Goal: Information Seeking & Learning: Learn about a topic

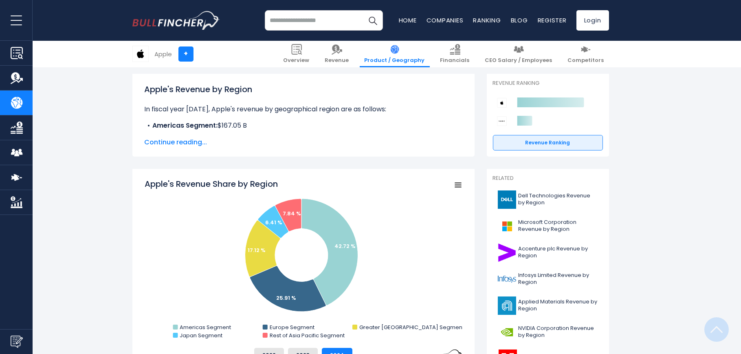
scroll to position [163, 0]
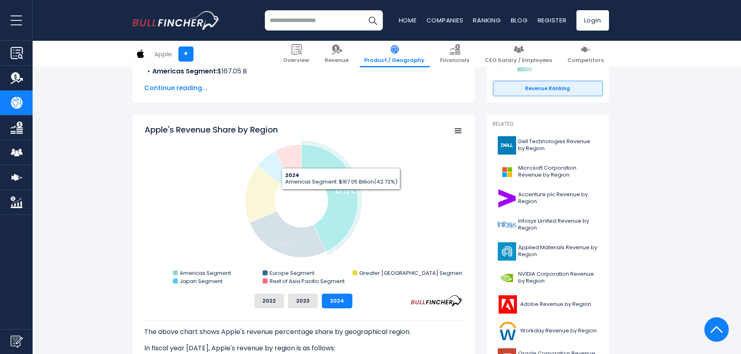
click at [341, 195] on icon "Apple's Revenue Share by Region" at bounding box center [329, 197] width 57 height 107
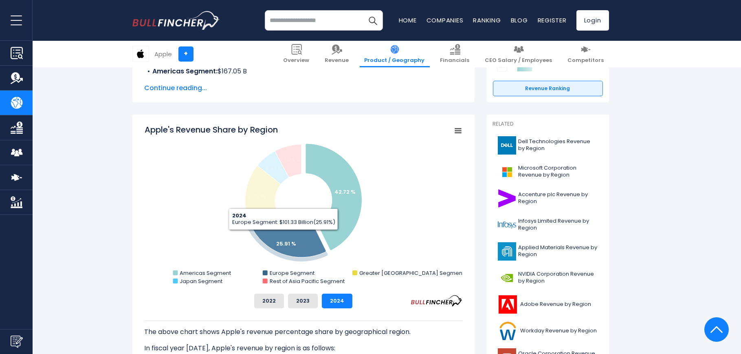
click at [283, 236] on icon "Apple's Revenue Share by Region" at bounding box center [288, 235] width 76 height 46
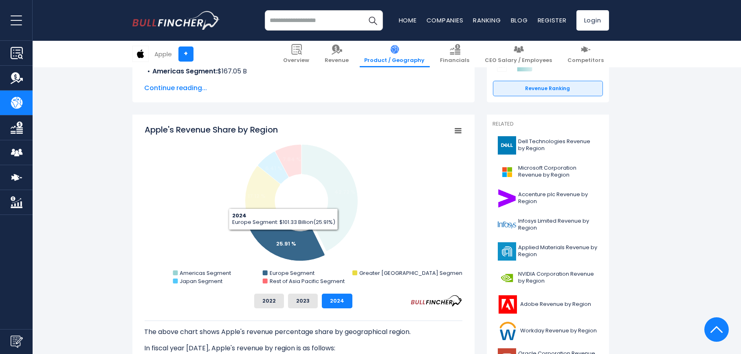
click at [283, 236] on icon "Apple's Revenue Share by Region" at bounding box center [287, 238] width 76 height 46
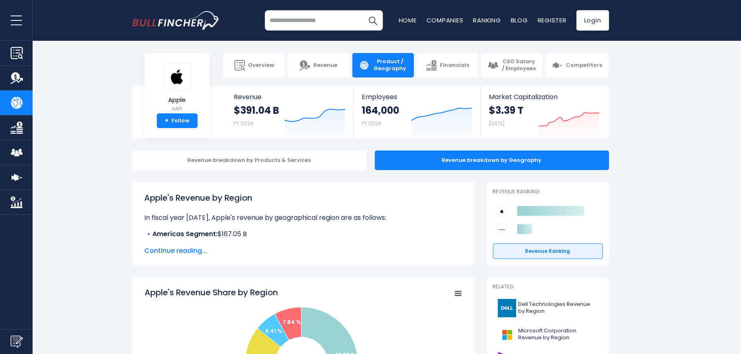
scroll to position [54, 0]
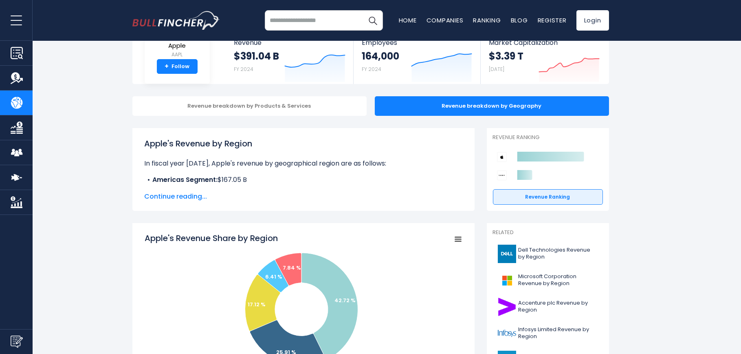
click at [166, 196] on span "Continue reading..." at bounding box center [304, 197] width 318 height 10
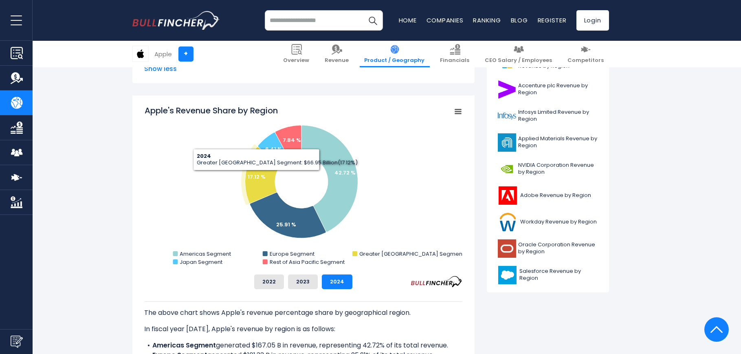
scroll to position [217, 0]
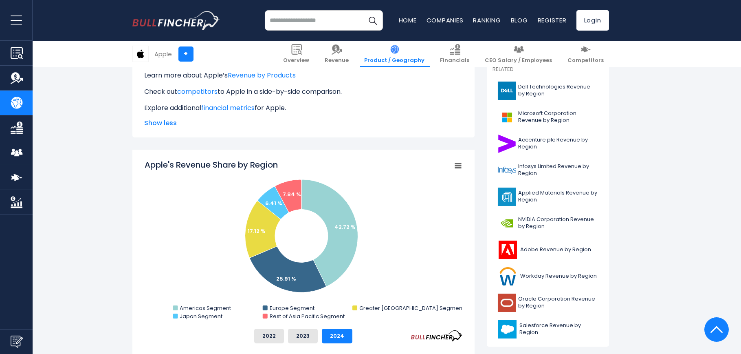
click at [459, 166] on icon "Apple's Revenue Share by Region" at bounding box center [458, 166] width 6 height 4
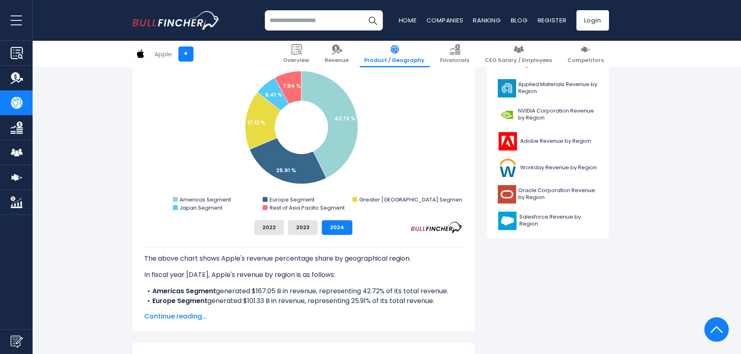
scroll to position [271, 0]
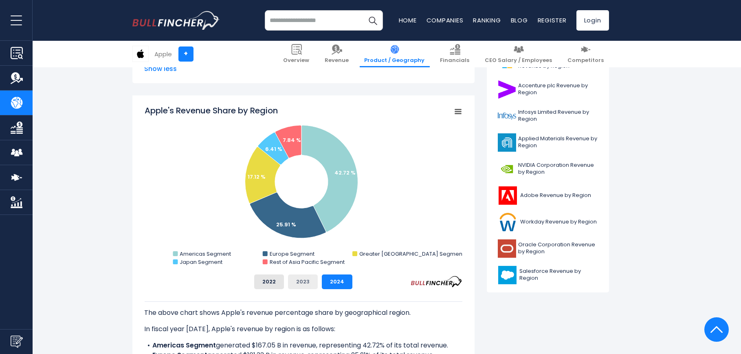
click at [304, 282] on button "2023" at bounding box center [303, 281] width 30 height 15
click at [271, 280] on button "2022" at bounding box center [269, 281] width 30 height 15
click at [301, 281] on button "2023" at bounding box center [303, 281] width 30 height 15
click at [273, 278] on button "2022" at bounding box center [269, 281] width 30 height 15
click at [297, 280] on button "2023" at bounding box center [303, 281] width 30 height 15
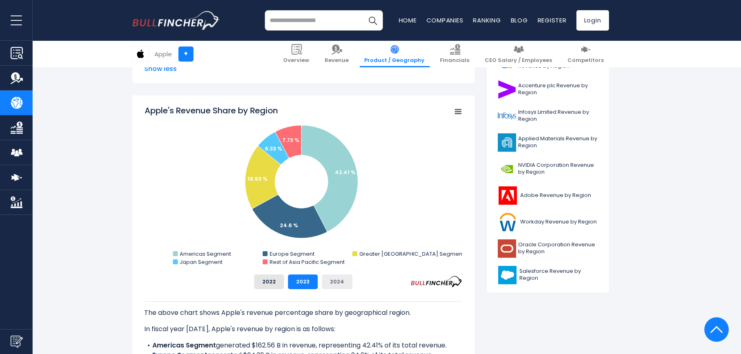
click at [332, 282] on button "2024" at bounding box center [337, 281] width 31 height 15
click at [306, 280] on button "2023" at bounding box center [303, 281] width 30 height 15
click at [268, 280] on button "2022" at bounding box center [269, 281] width 30 height 15
click at [302, 281] on button "2023" at bounding box center [303, 281] width 30 height 15
click at [335, 282] on button "2024" at bounding box center [337, 281] width 31 height 15
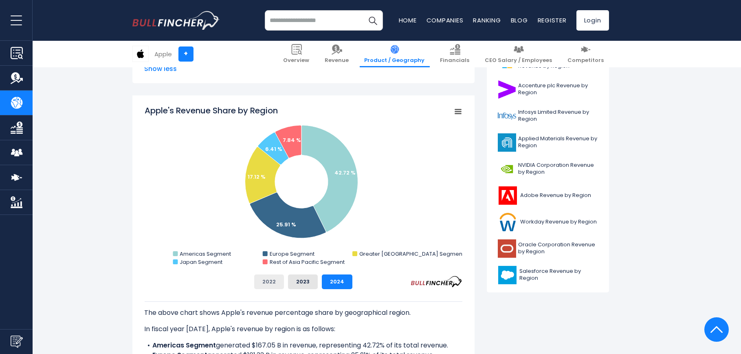
click at [267, 280] on button "2022" at bounding box center [269, 281] width 30 height 15
click at [299, 280] on button "2023" at bounding box center [303, 281] width 30 height 15
click at [333, 280] on button "2024" at bounding box center [337, 281] width 31 height 15
click at [269, 280] on button "2022" at bounding box center [269, 281] width 30 height 15
click at [304, 282] on button "2023" at bounding box center [303, 281] width 30 height 15
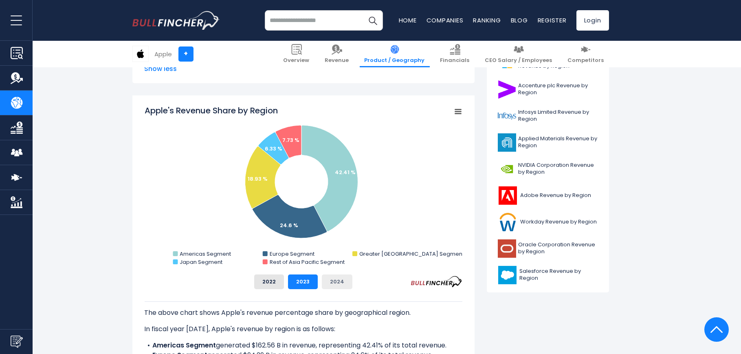
click at [334, 281] on button "2024" at bounding box center [337, 281] width 31 height 15
click at [270, 280] on button "2022" at bounding box center [269, 281] width 30 height 15
click at [302, 279] on button "2023" at bounding box center [303, 281] width 30 height 15
click at [336, 281] on button "2024" at bounding box center [337, 281] width 31 height 15
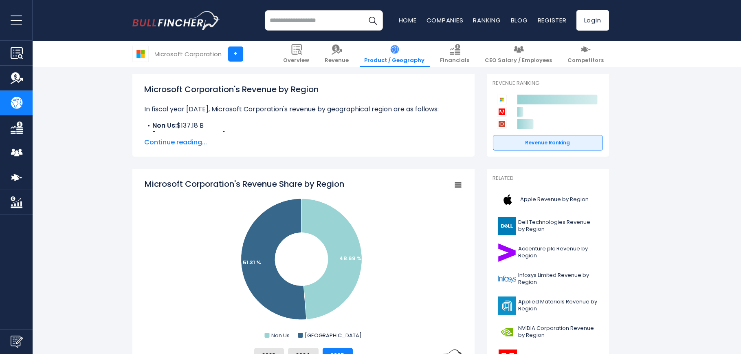
scroll to position [217, 0]
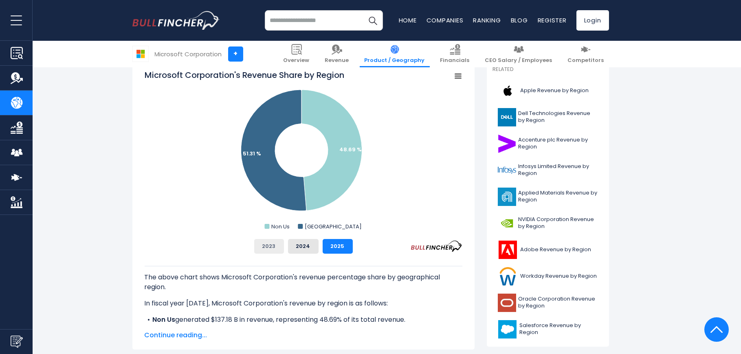
click at [270, 247] on button "2023" at bounding box center [269, 246] width 30 height 15
click at [302, 245] on button "2024" at bounding box center [303, 246] width 31 height 15
click at [333, 247] on button "2025" at bounding box center [338, 246] width 30 height 15
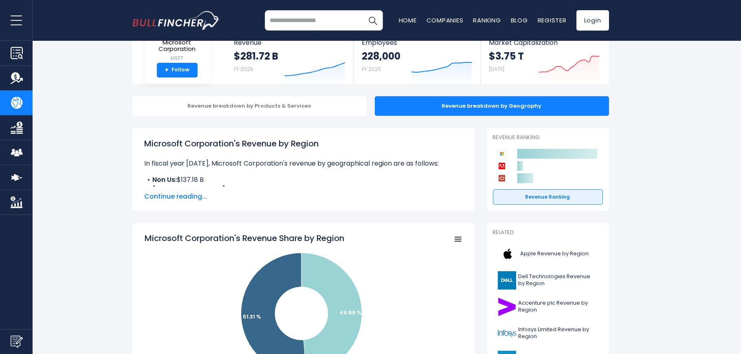
scroll to position [0, 0]
